Goal: Navigation & Orientation: Find specific page/section

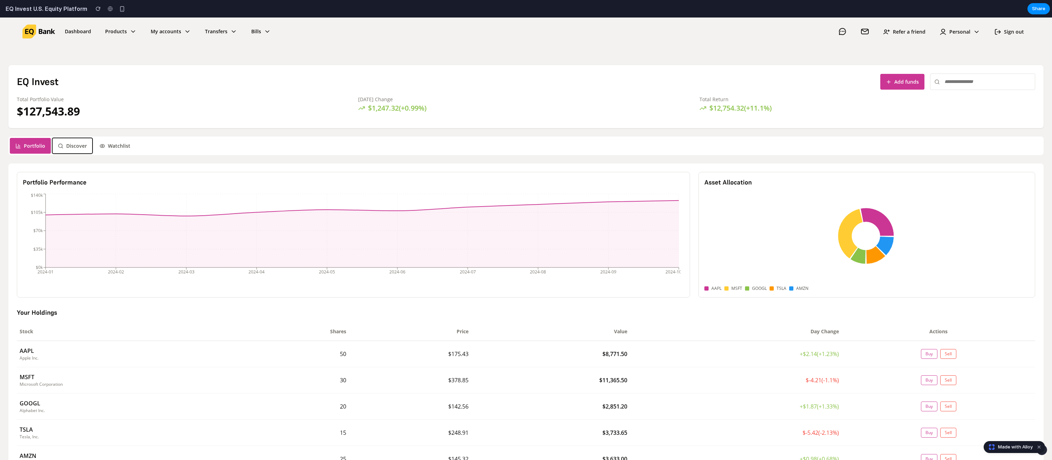
click at [75, 148] on button "Discover" at bounding box center [72, 146] width 40 height 16
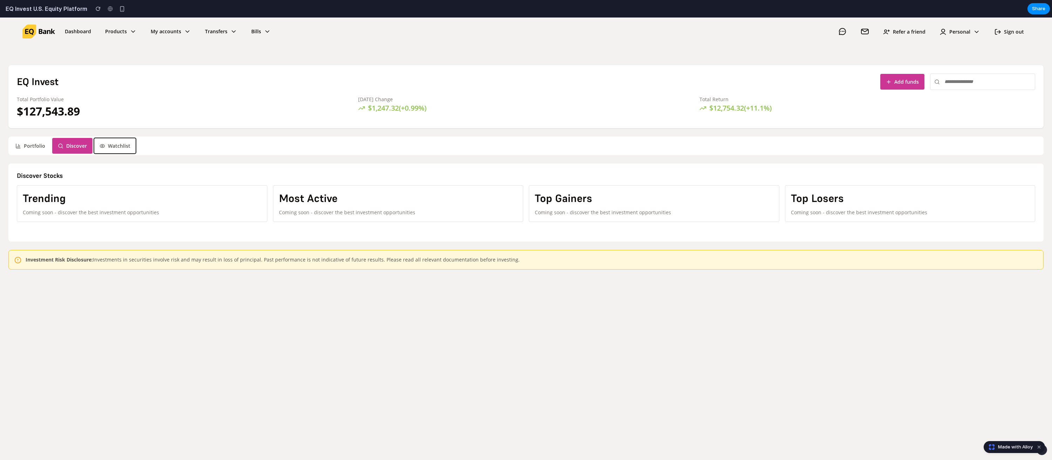
click at [120, 146] on button "Watchlist" at bounding box center [115, 146] width 42 height 16
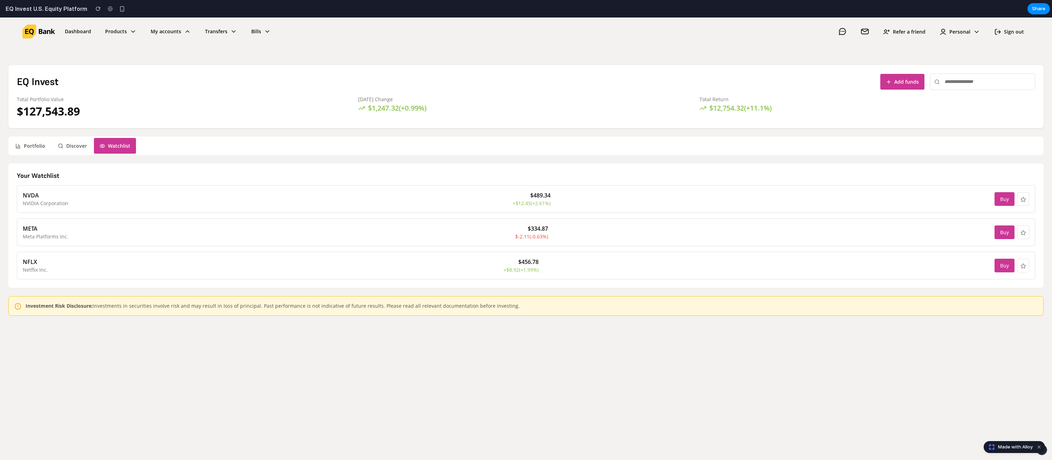
click at [184, 30] on icon at bounding box center [187, 31] width 7 height 8
click at [185, 32] on icon at bounding box center [187, 31] width 7 height 8
click at [230, 32] on icon at bounding box center [233, 31] width 7 height 8
click at [264, 32] on icon at bounding box center [267, 31] width 7 height 8
